Goal: Information Seeking & Learning: Learn about a topic

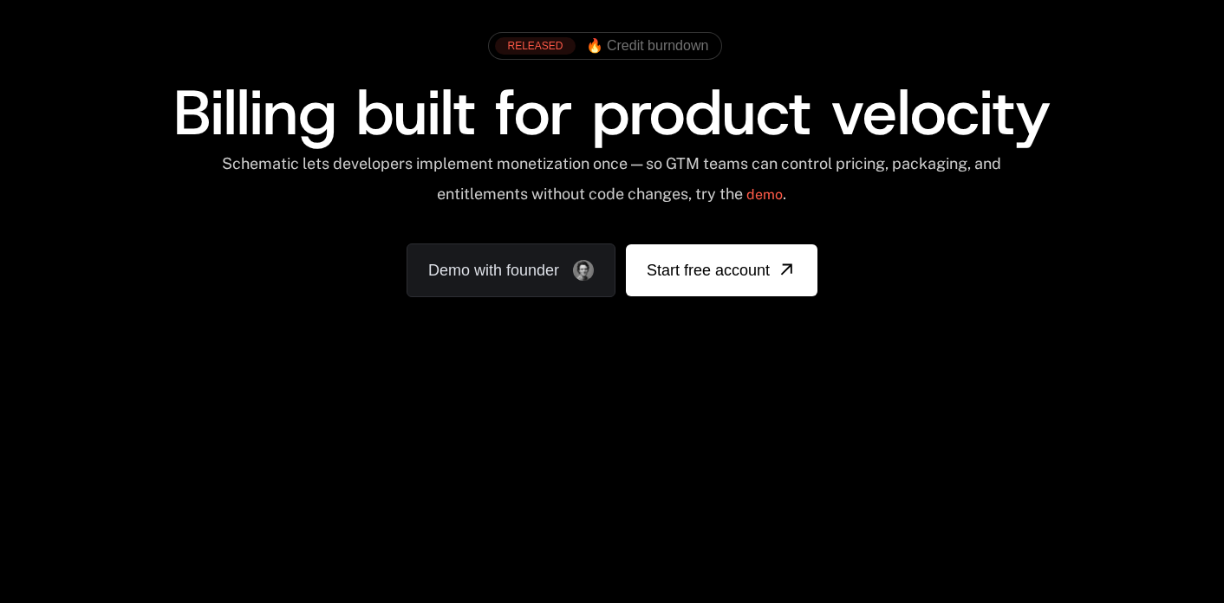
scroll to position [103, 0]
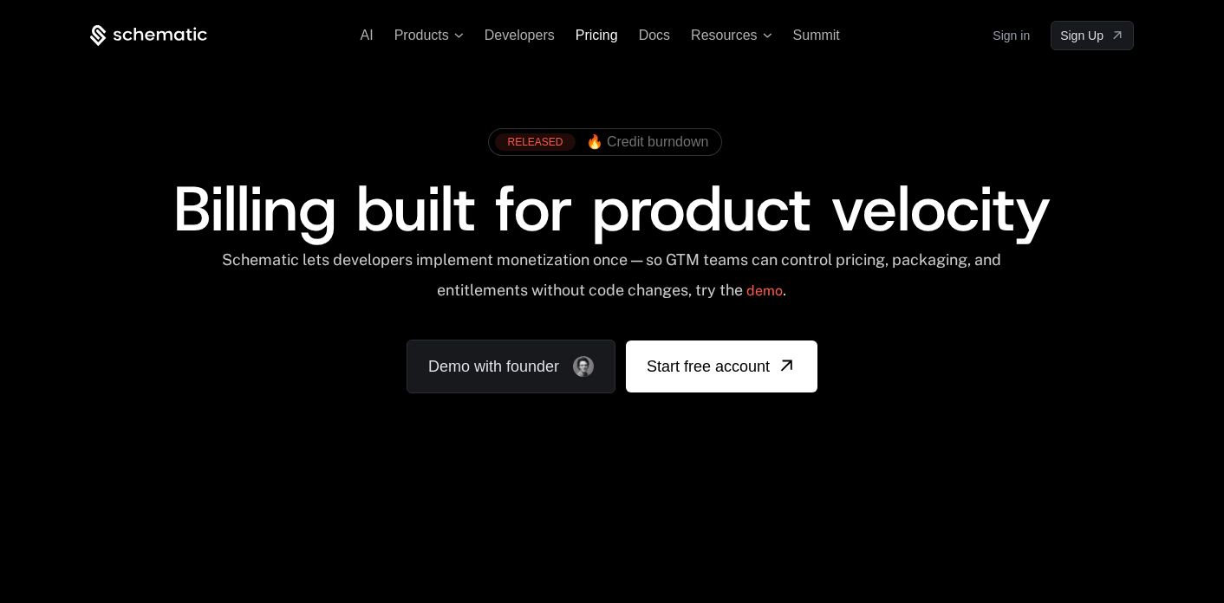
click at [614, 29] on span "Pricing" at bounding box center [596, 35] width 42 height 15
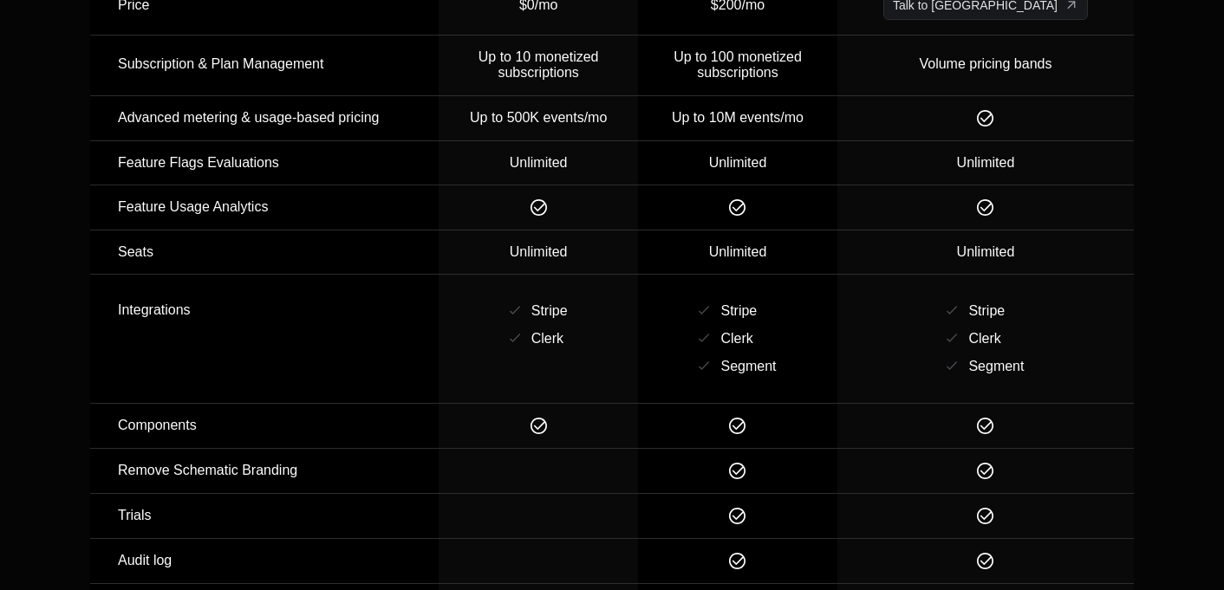
scroll to position [1952, 13]
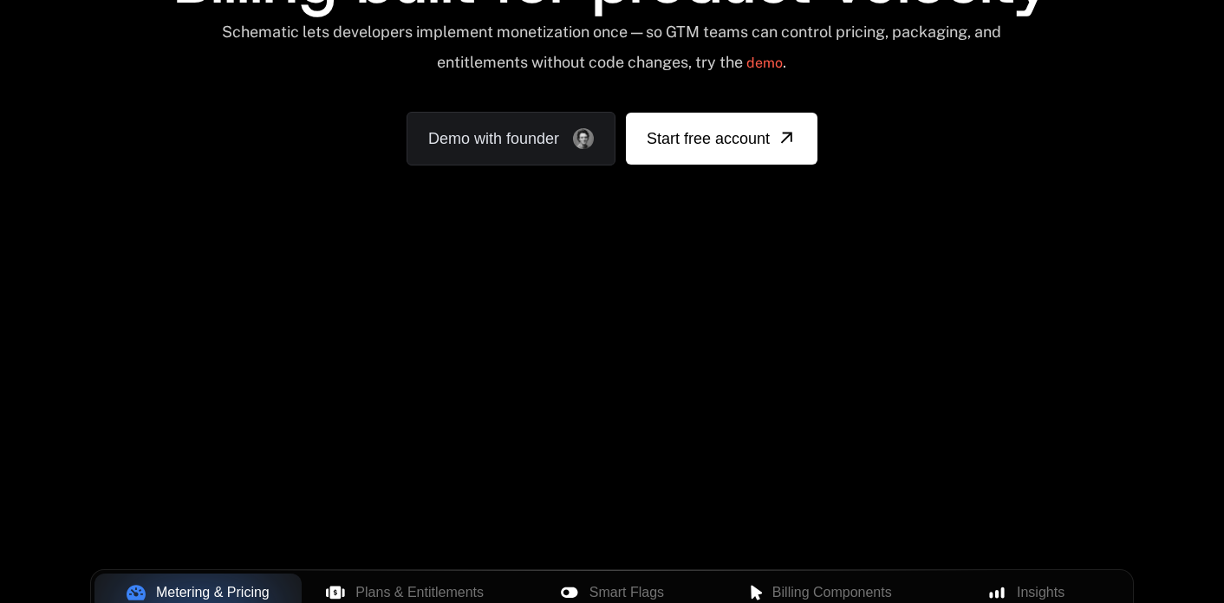
scroll to position [272, 0]
